Goal: Task Accomplishment & Management: Use online tool/utility

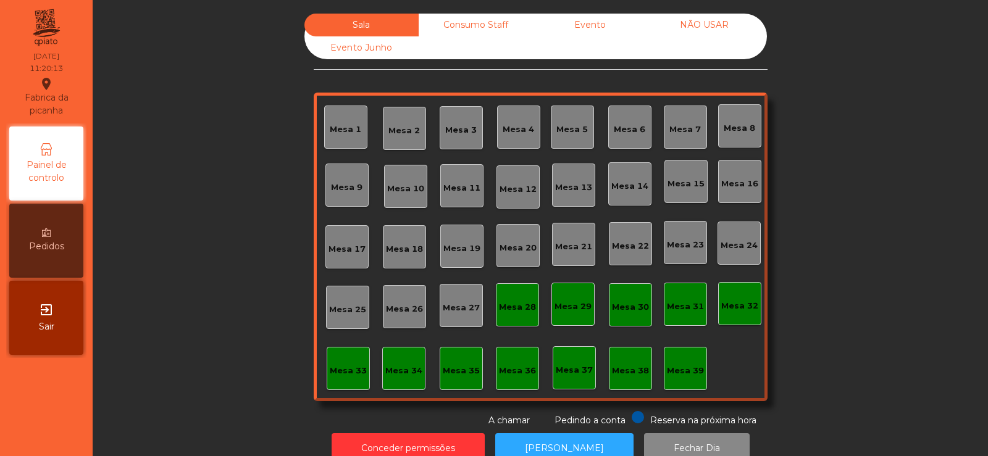
click at [686, 365] on div "Mesa 39" at bounding box center [685, 371] width 37 height 12
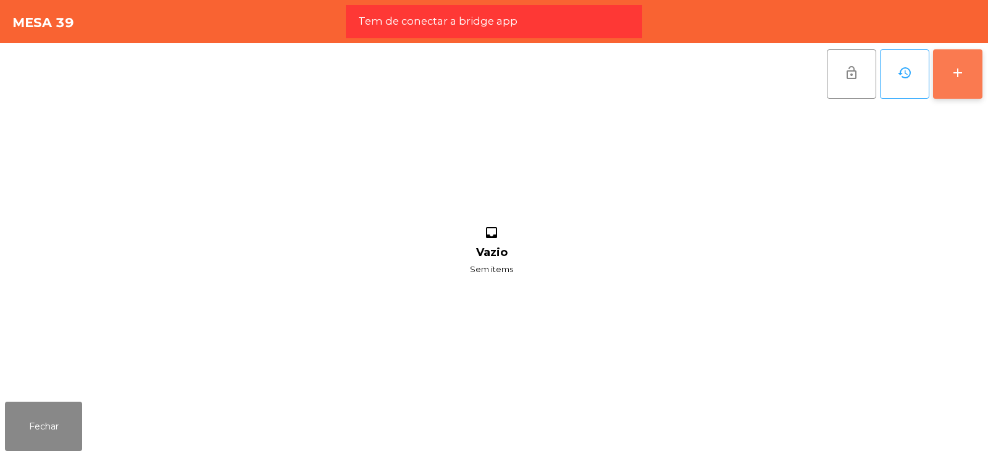
click at [957, 78] on div "add" at bounding box center [957, 72] width 15 height 15
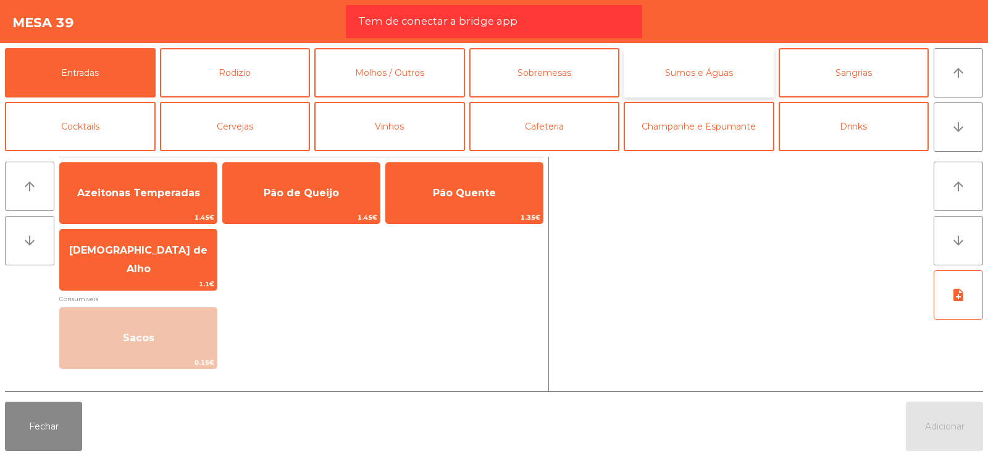
click at [706, 73] on button "Sumos e Águas" at bounding box center [698, 72] width 151 height 49
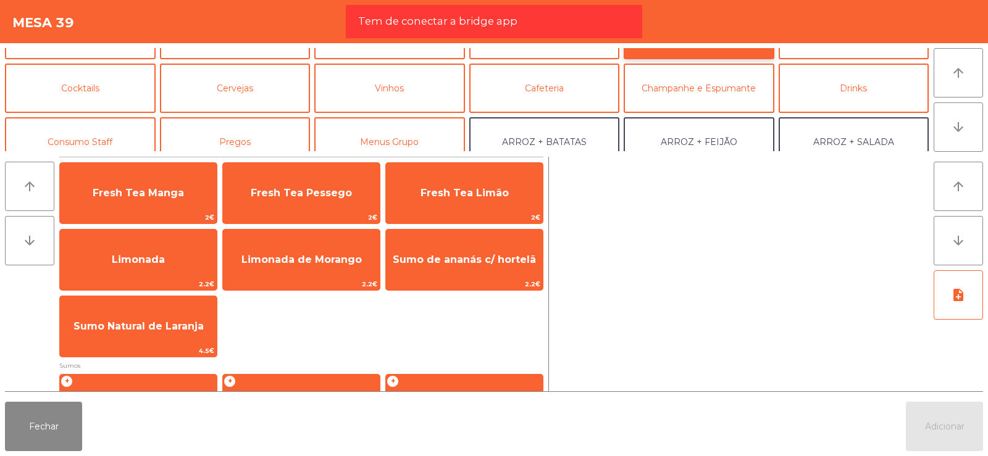
scroll to position [62, 0]
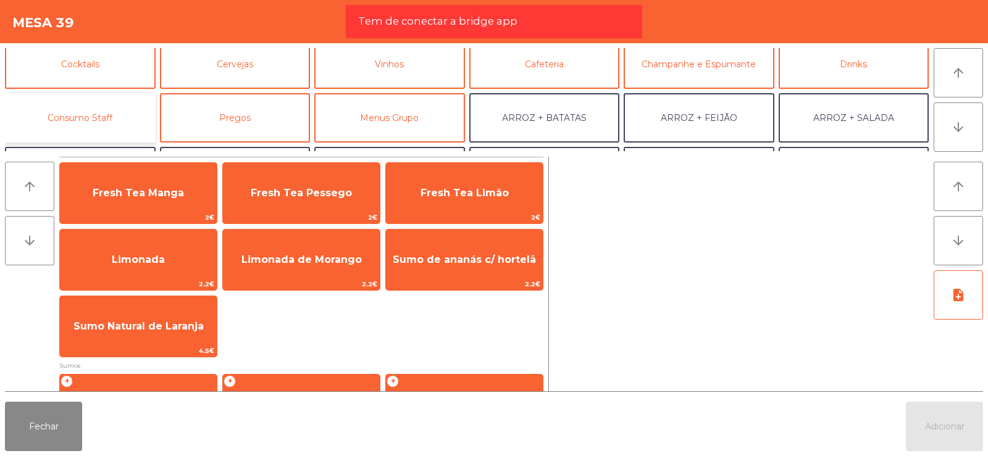
click at [115, 120] on button "Consumo Staff" at bounding box center [80, 117] width 151 height 49
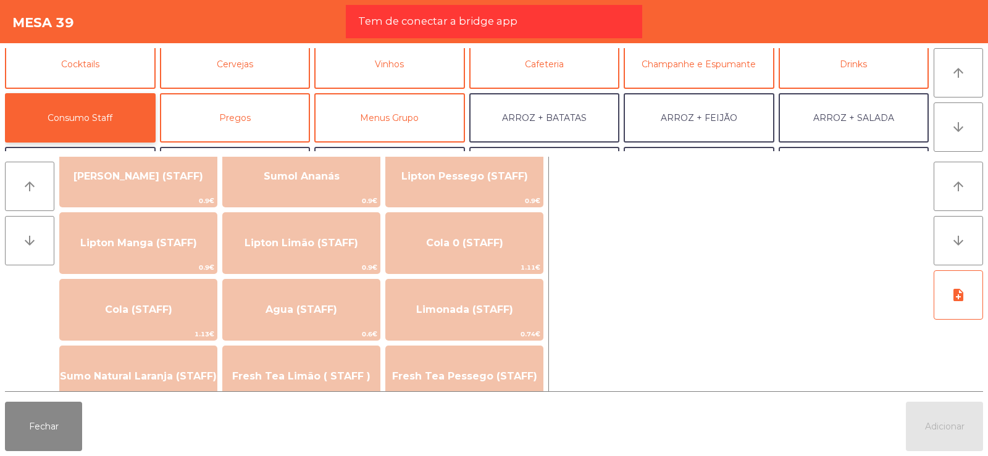
scroll to position [175, 0]
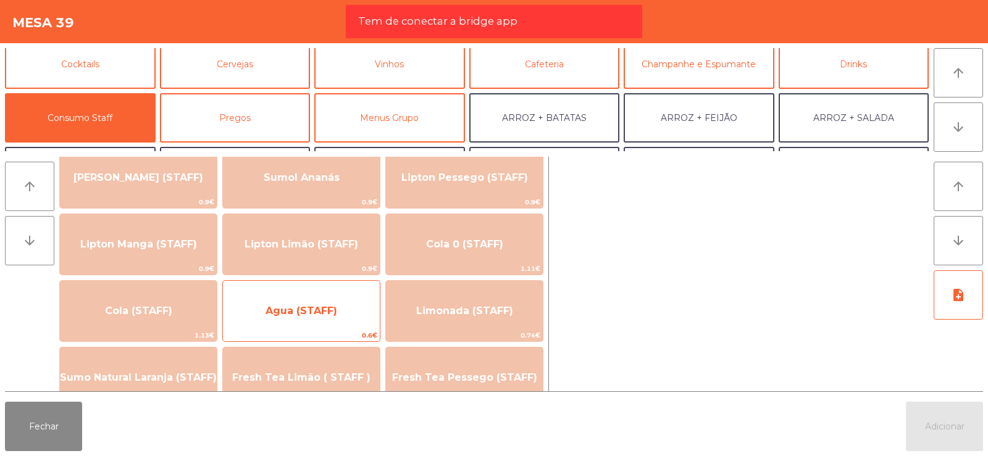
click at [268, 320] on span "Agua (STAFF)" at bounding box center [301, 310] width 157 height 33
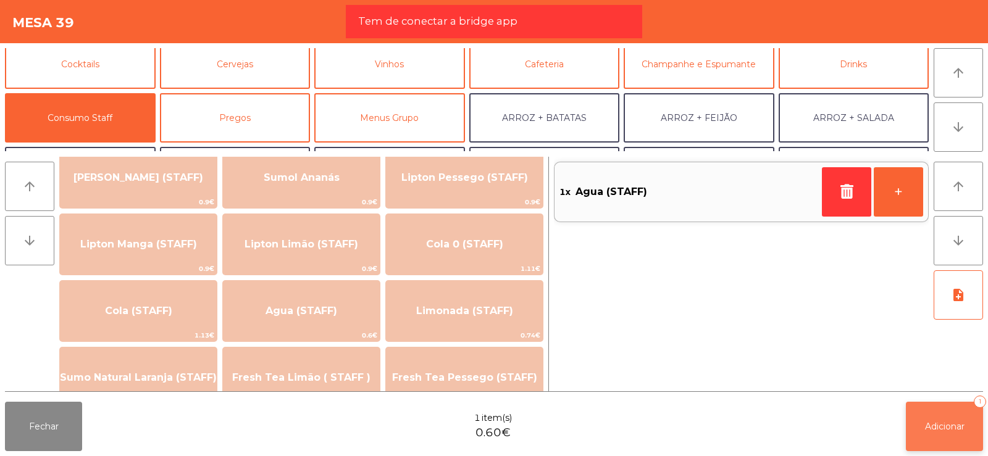
click at [941, 439] on button "Adicionar 1" at bounding box center [943, 426] width 77 height 49
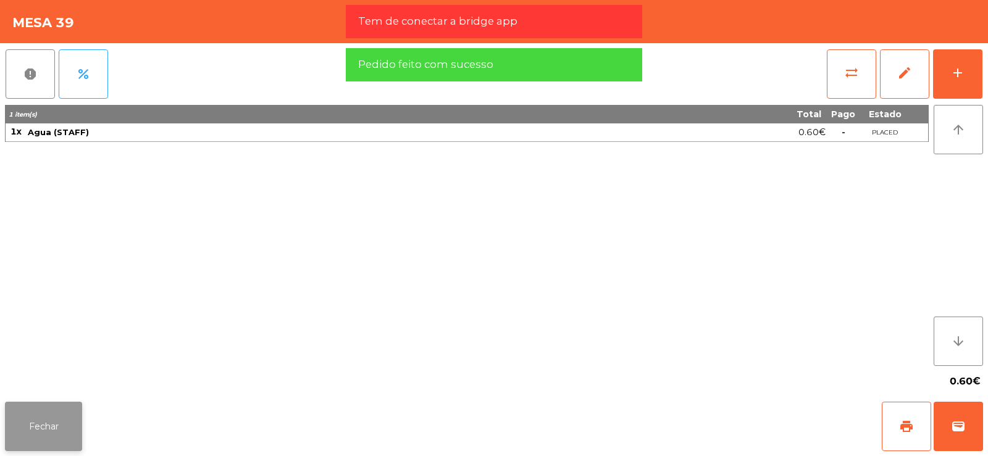
click at [46, 431] on button "Fechar" at bounding box center [43, 426] width 77 height 49
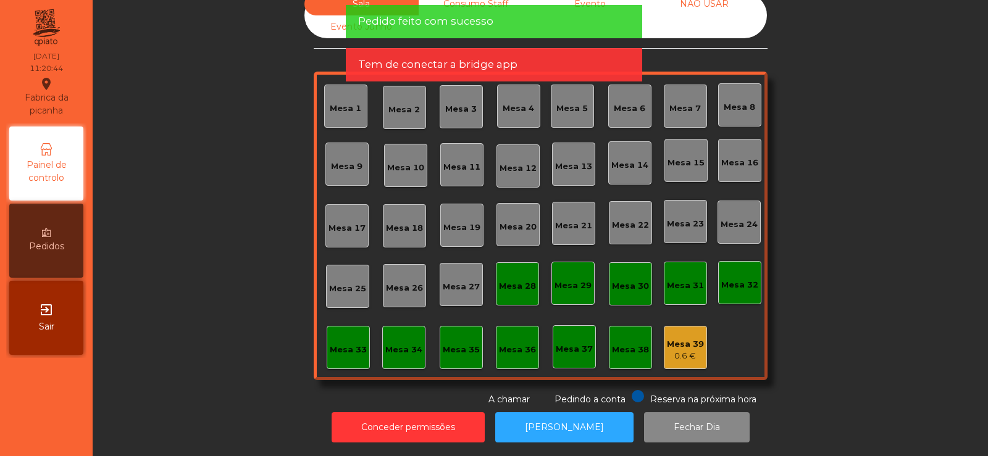
scroll to position [0, 0]
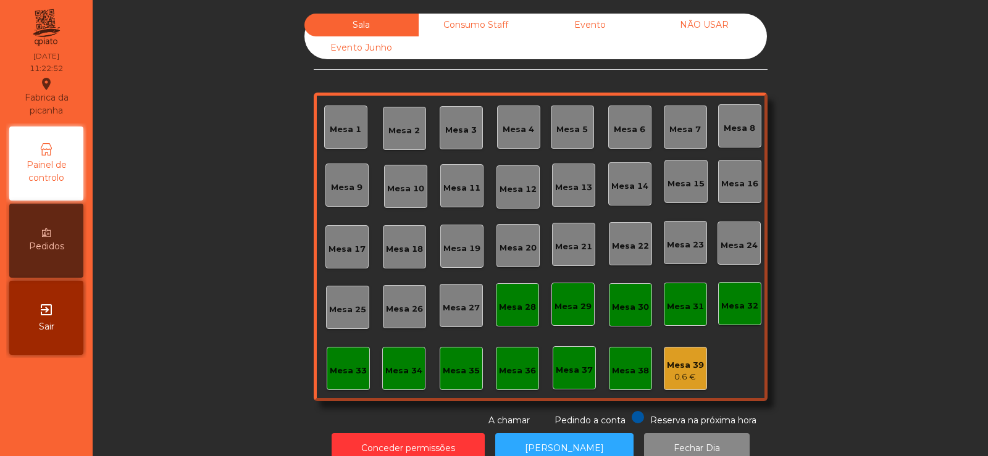
click at [688, 360] on div "Mesa 39" at bounding box center [685, 365] width 37 height 12
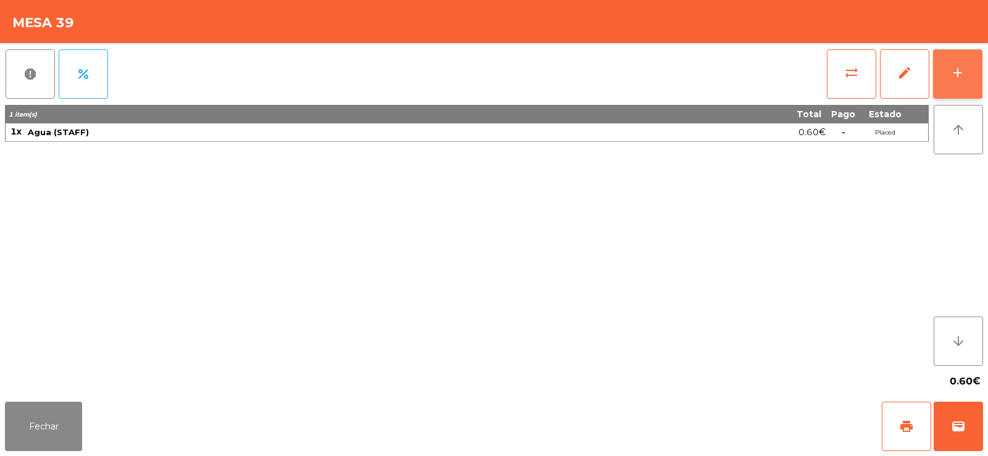
click at [965, 64] on button "add" at bounding box center [957, 73] width 49 height 49
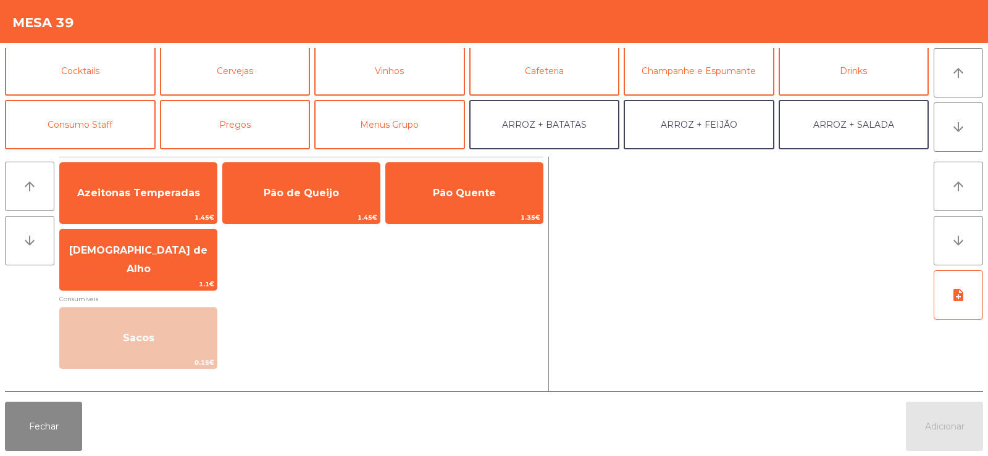
scroll to position [72, 0]
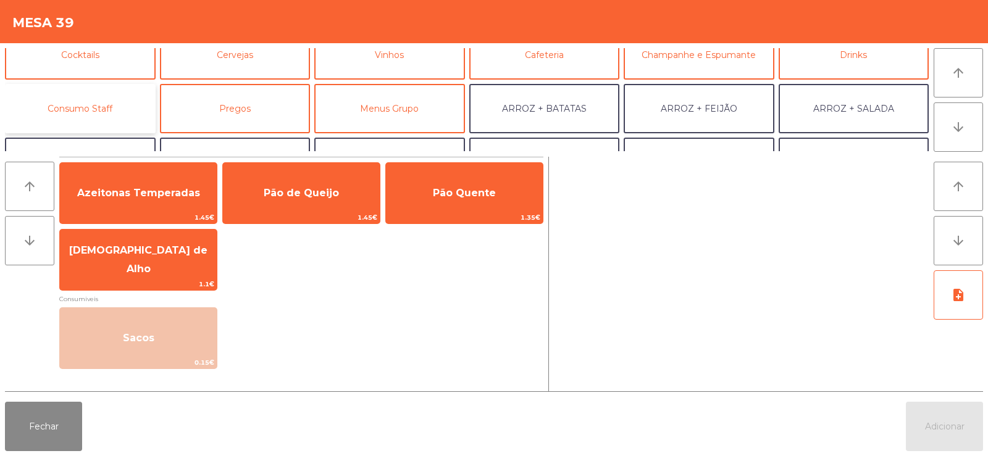
click at [106, 109] on button "Consumo Staff" at bounding box center [80, 108] width 151 height 49
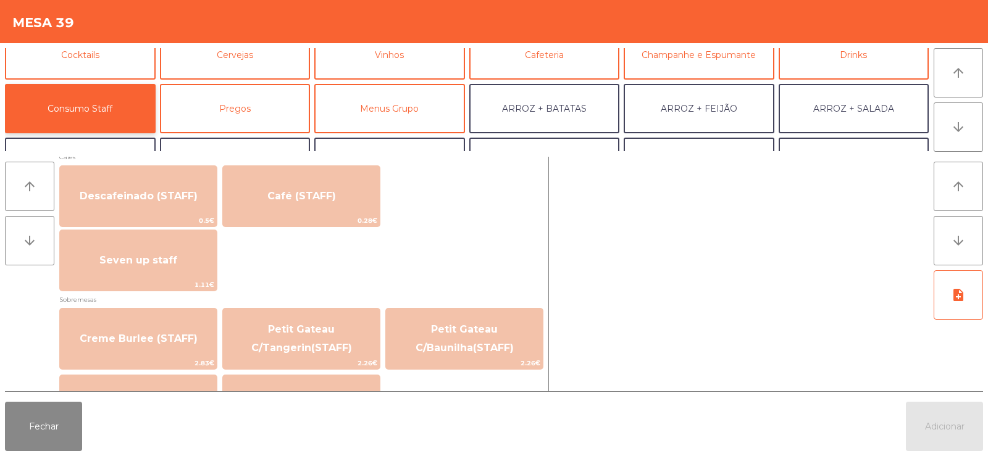
scroll to position [693, 0]
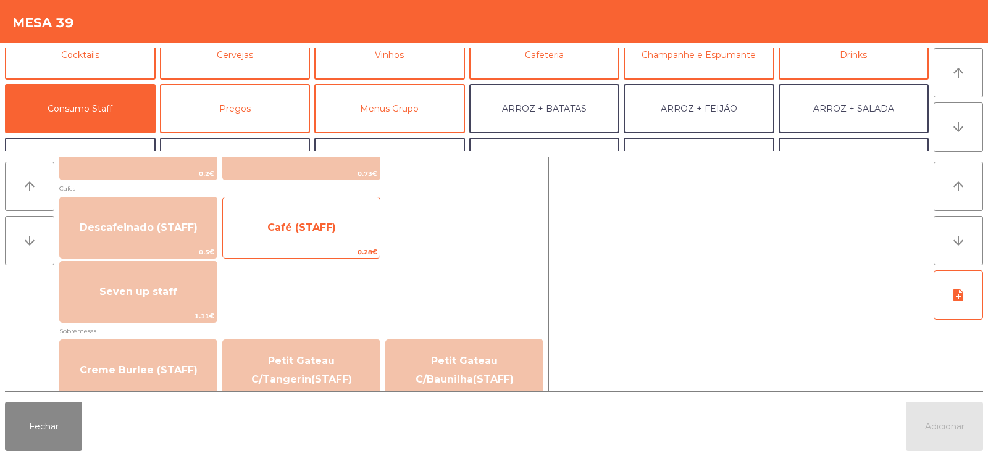
click at [363, 239] on span "Café (STAFF)" at bounding box center [301, 227] width 157 height 33
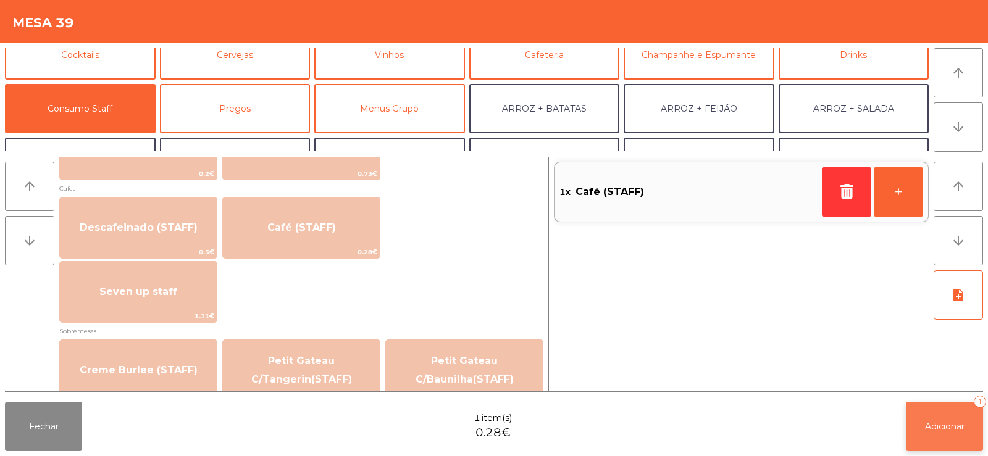
click at [941, 436] on button "Adicionar 1" at bounding box center [943, 426] width 77 height 49
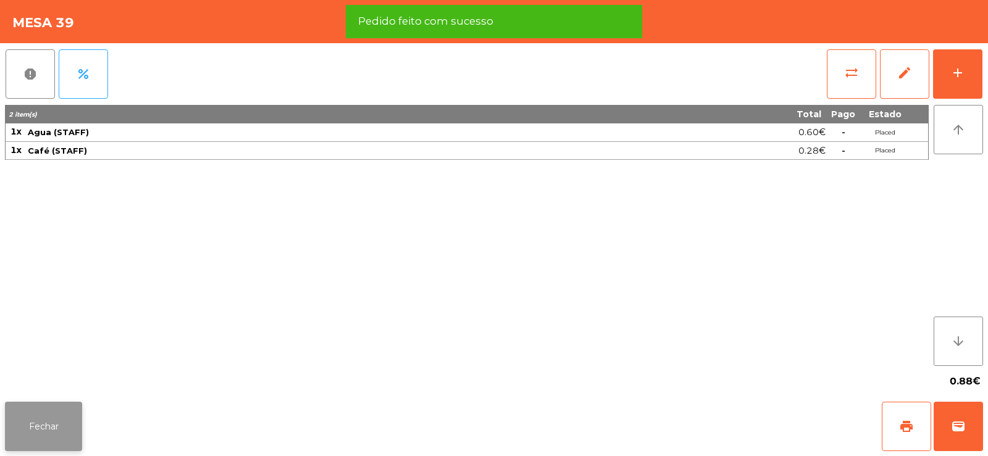
click at [48, 433] on button "Fechar" at bounding box center [43, 426] width 77 height 49
